Goal: Task Accomplishment & Management: Use online tool/utility

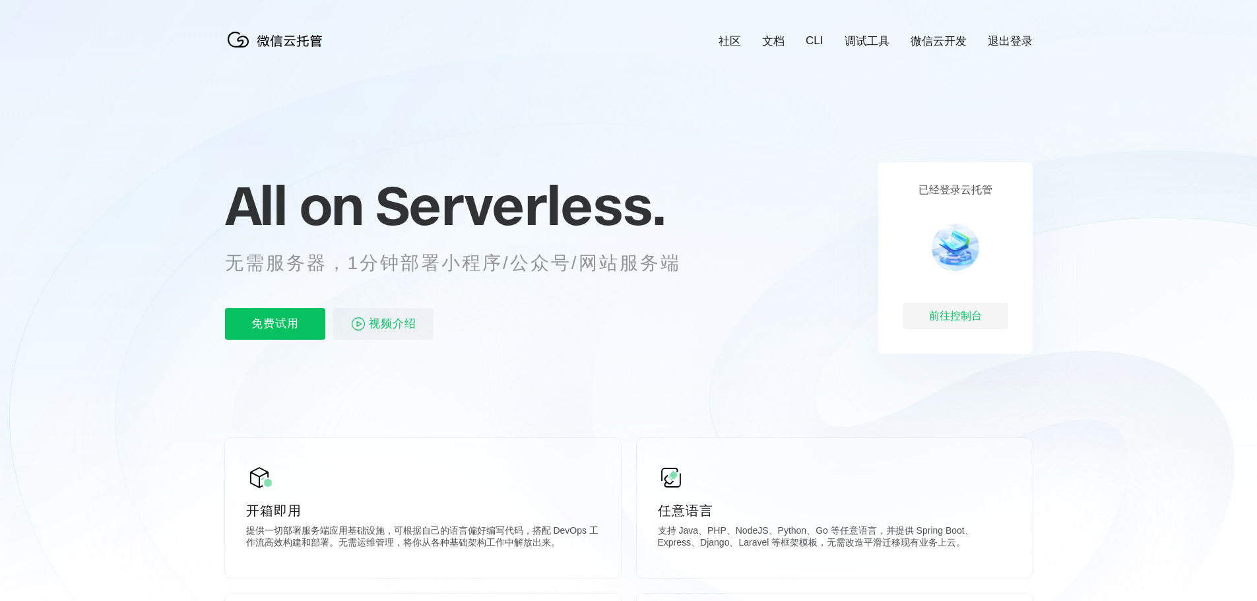
scroll to position [0, 2347]
drag, startPoint x: 443, startPoint y: 269, endPoint x: 694, endPoint y: 275, distance: 250.9
click at [691, 274] on p "无需服务器，1分钟部署小程序/公众号/网站服务端" at bounding box center [465, 263] width 481 height 26
click at [702, 288] on div "All on Serverless. 无需服务器，1分钟部署小程序/公众号/网站服务端 免费试用 视频介绍" at bounding box center [469, 257] width 488 height 191
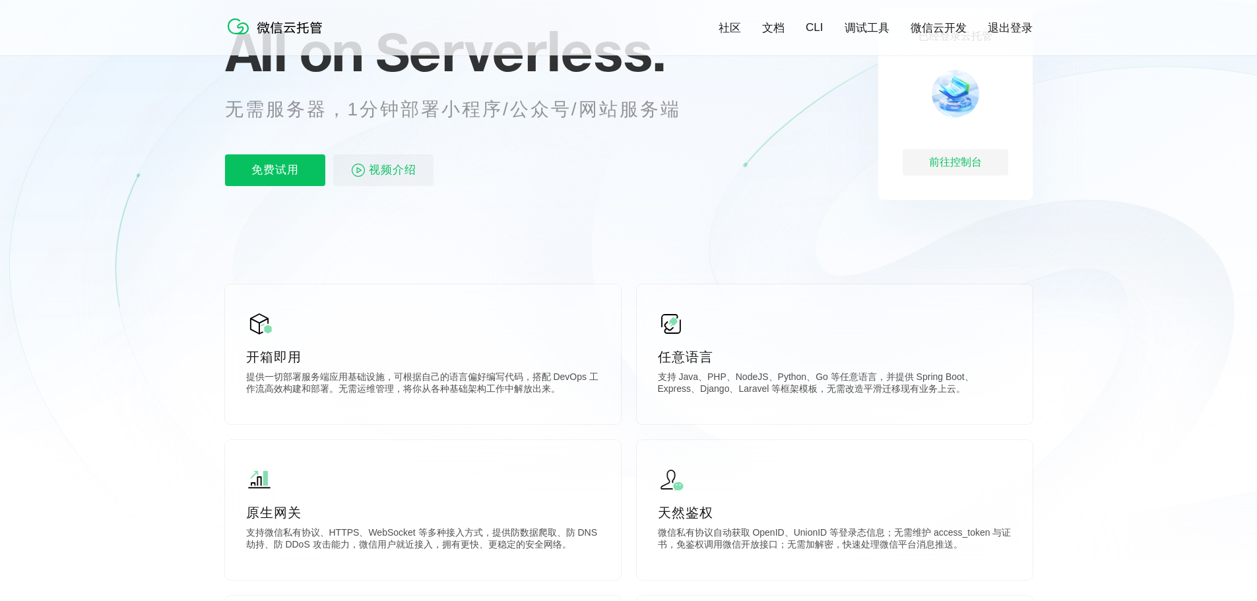
scroll to position [171, 0]
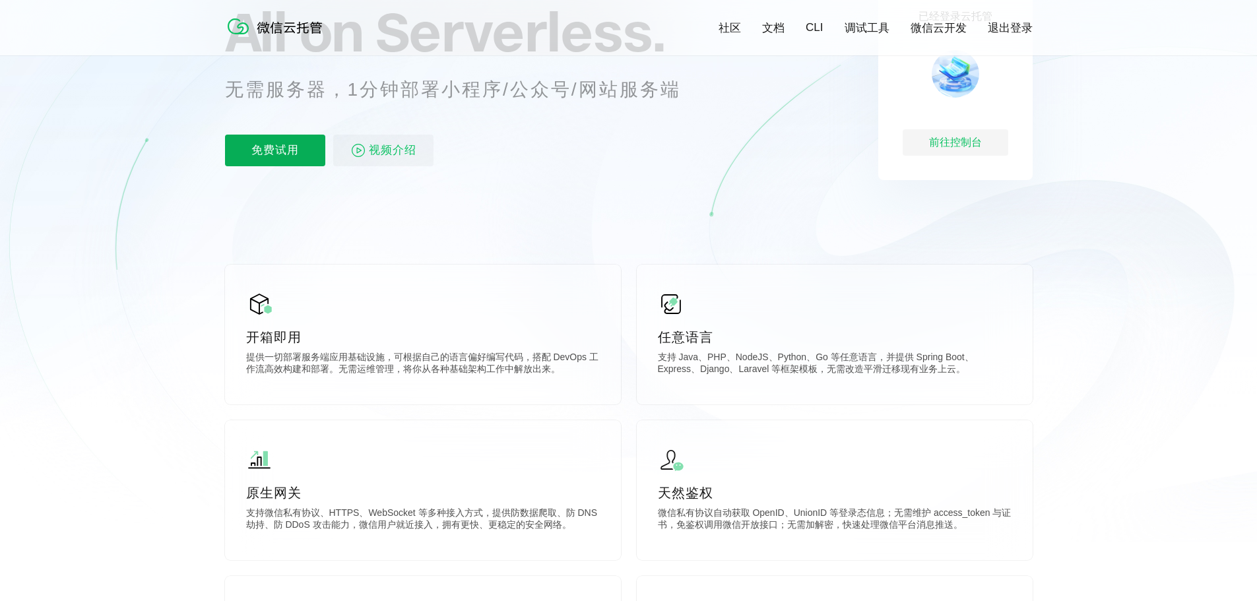
click at [284, 163] on p "免费试用" at bounding box center [275, 151] width 100 height 32
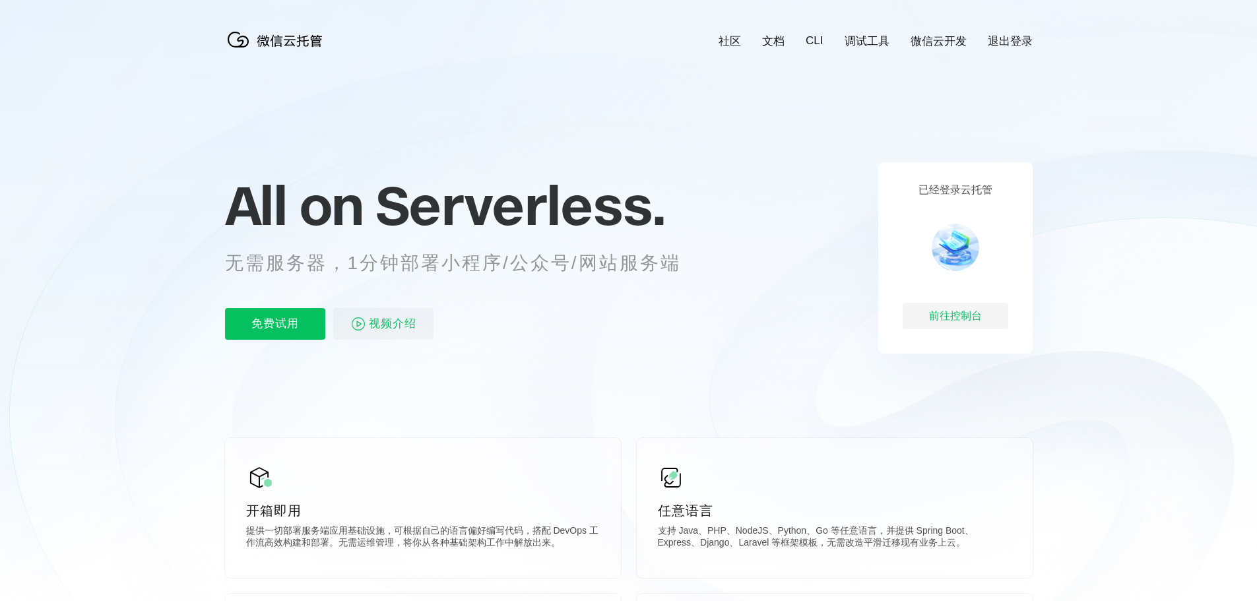
scroll to position [0, 2347]
click at [939, 319] on div "前往控制台" at bounding box center [956, 316] width 106 height 26
click at [307, 348] on div "All on Serverless. 无需服务器，1分钟部署小程序/公众号/网站服务端 免费试用 视频介绍" at bounding box center [469, 257] width 488 height 191
click at [299, 324] on p "免费试用" at bounding box center [275, 324] width 100 height 32
